Goal: Task Accomplishment & Management: Complete application form

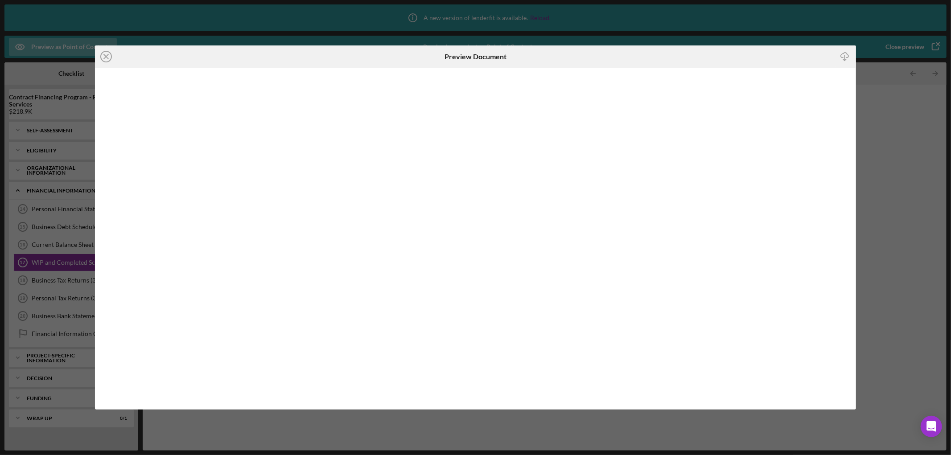
click at [902, 156] on div "Icon/Close Preview Document Icon/Download" at bounding box center [475, 227] width 951 height 455
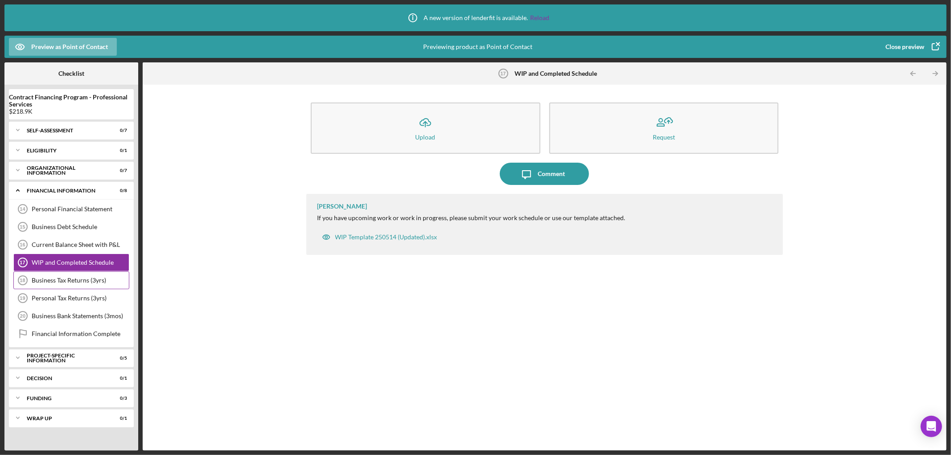
click at [61, 272] on div "Business Tax Returns (3yrs) 18 Business Tax Returns (3yrs)" at bounding box center [71, 281] width 116 height 18
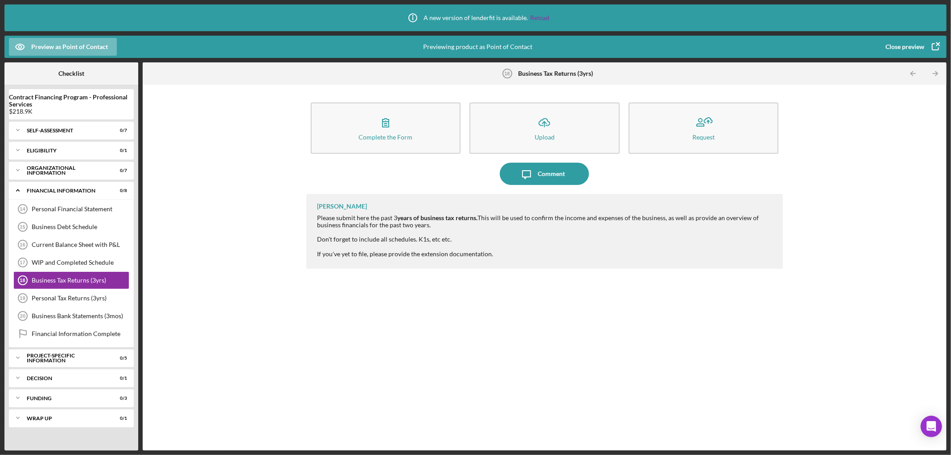
click at [931, 45] on icon "button" at bounding box center [935, 47] width 22 height 22
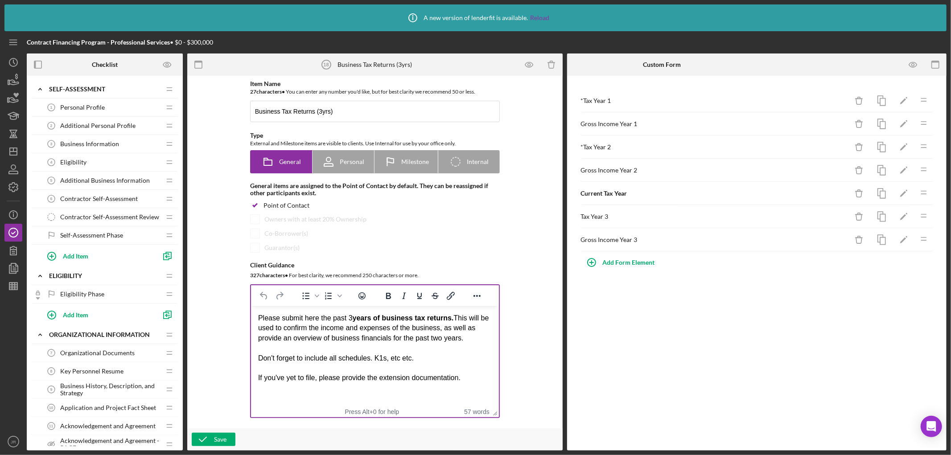
click at [429, 358] on div "Don't forget to include all schedules. K1s, etc etc." at bounding box center [375, 359] width 234 height 10
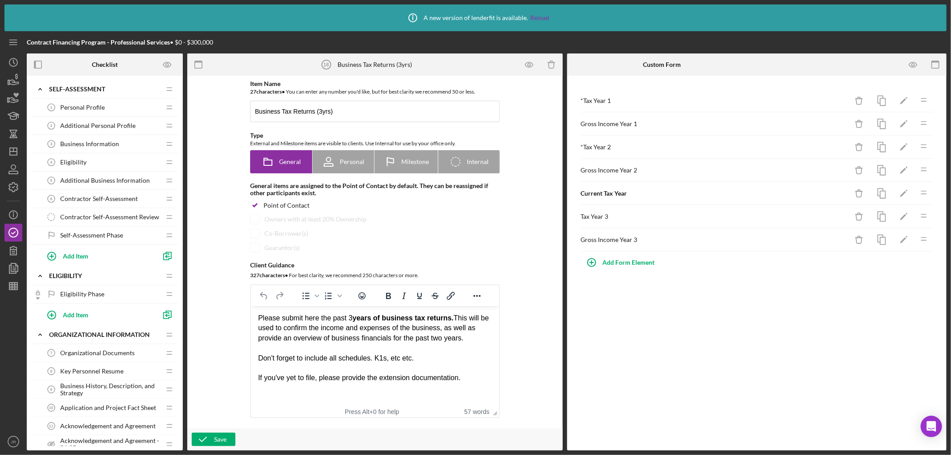
drag, startPoint x: 421, startPoint y: 360, endPoint x: 371, endPoint y: 360, distance: 49.9
click at [371, 360] on div "Don't forget to include all schedules. K1s, etc etc." at bounding box center [375, 359] width 234 height 10
